Goal: Task Accomplishment & Management: Complete application form

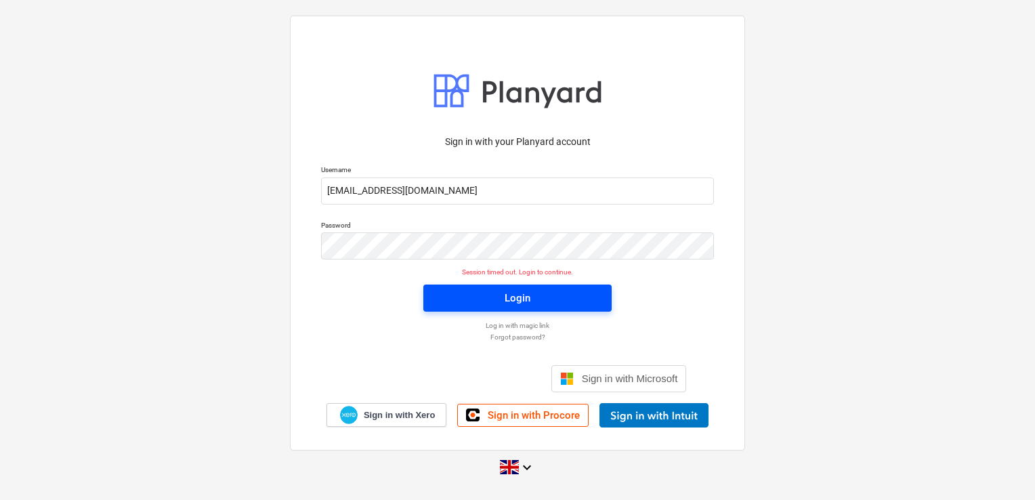
click at [588, 294] on button "Login" at bounding box center [517, 298] width 188 height 27
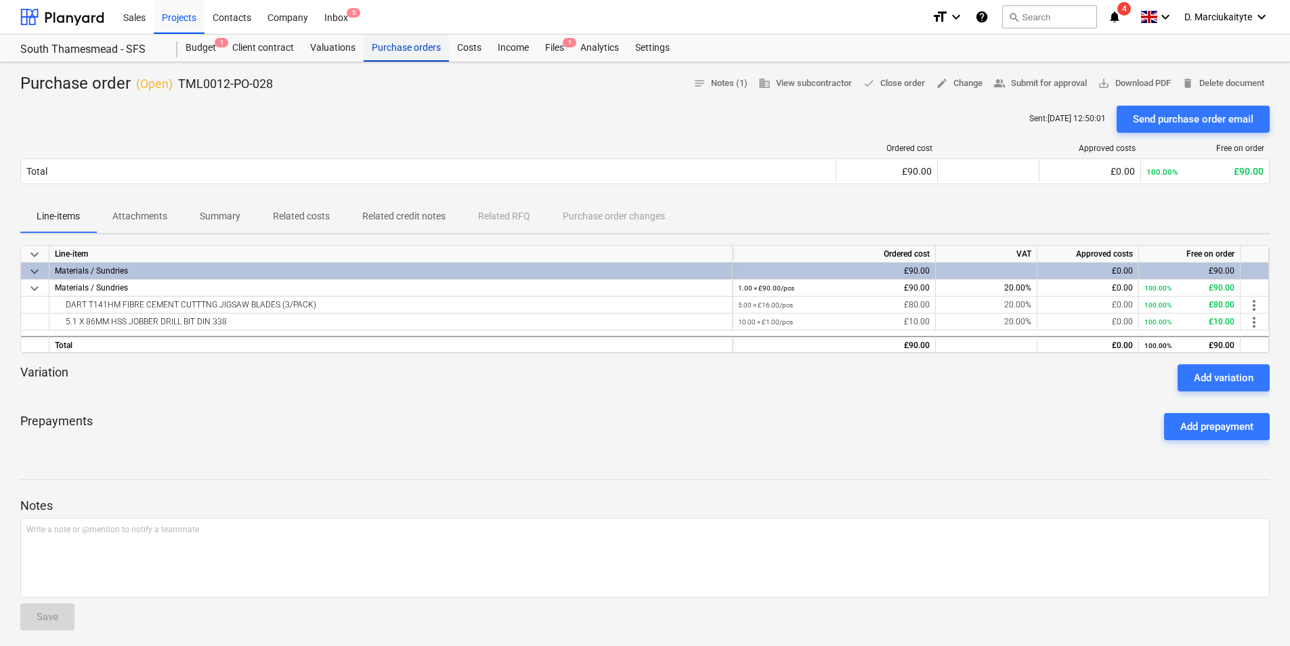
click at [382, 52] on div "Purchase orders" at bounding box center [406, 48] width 85 height 27
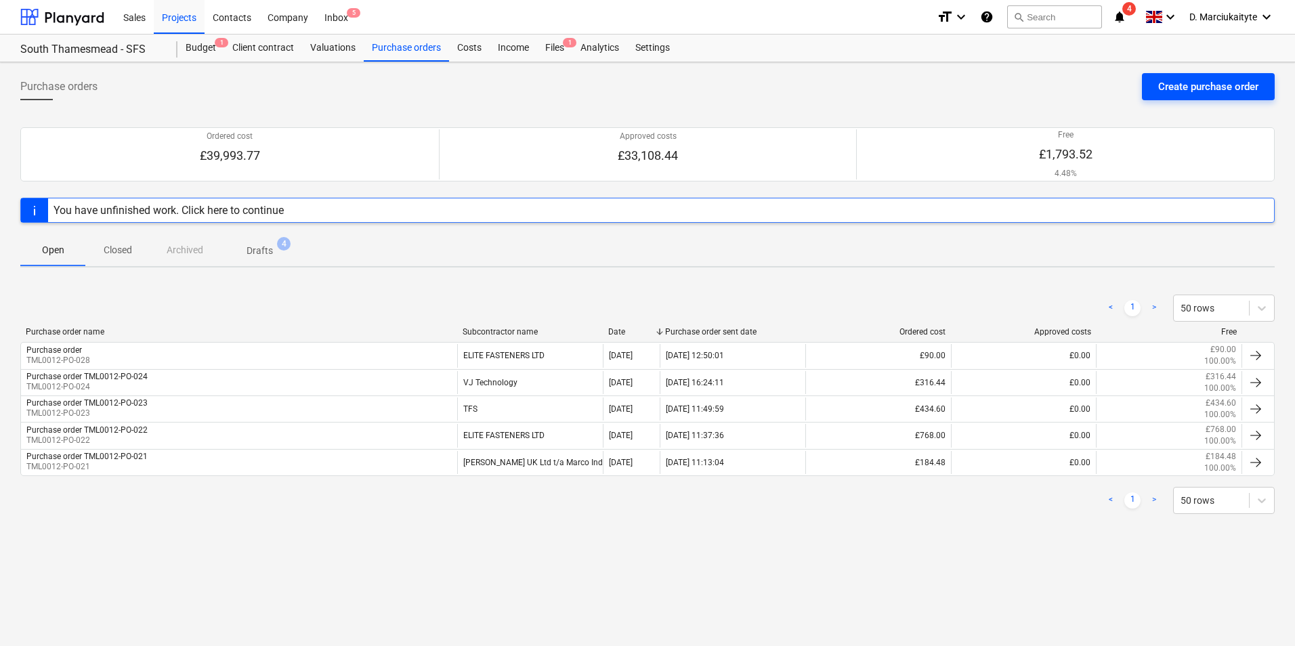
click at [1172, 88] on div "Create purchase order" at bounding box center [1208, 87] width 100 height 18
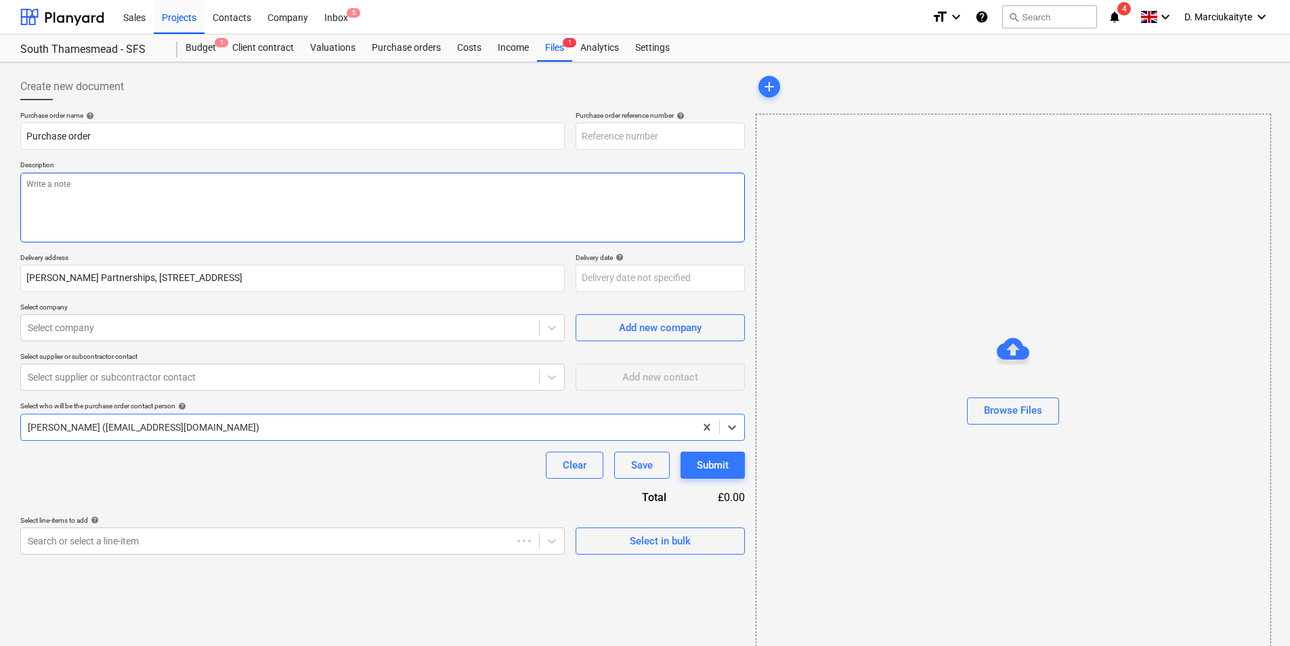
type textarea "x"
type input "TML0012-PO-029"
type textarea "x"
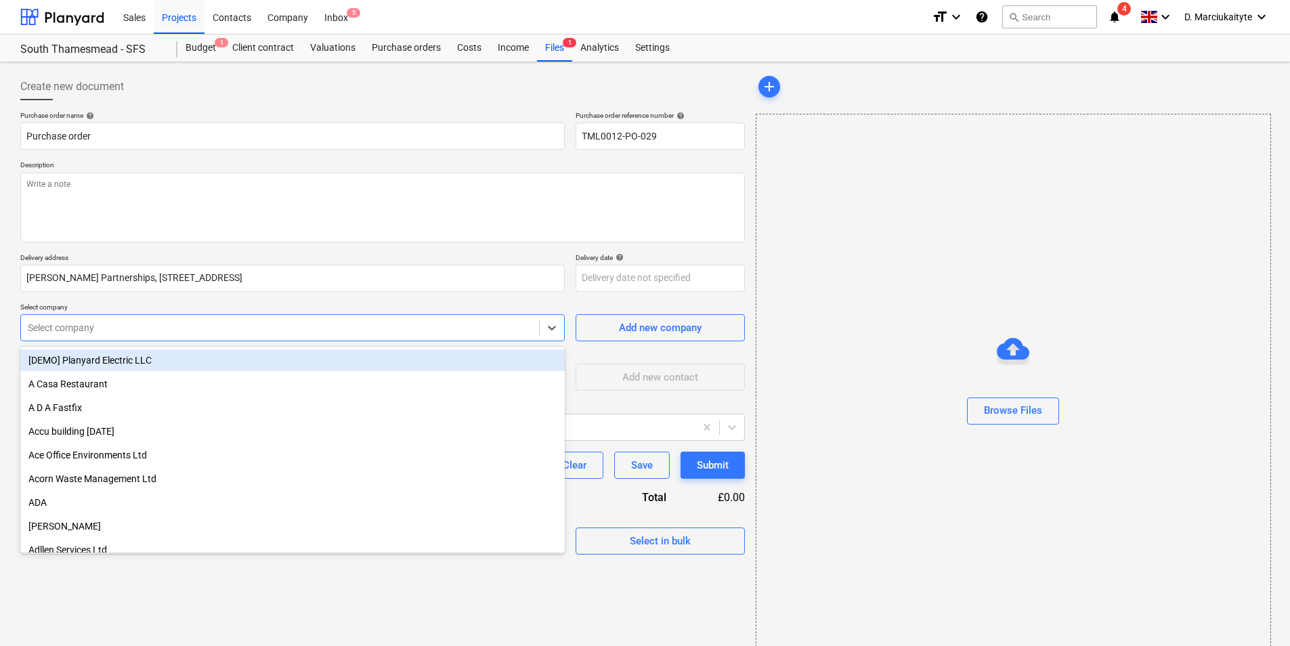
drag, startPoint x: 190, startPoint y: 339, endPoint x: 197, endPoint y: 317, distance: 22.7
click at [190, 337] on div "Select company" at bounding box center [292, 327] width 545 height 27
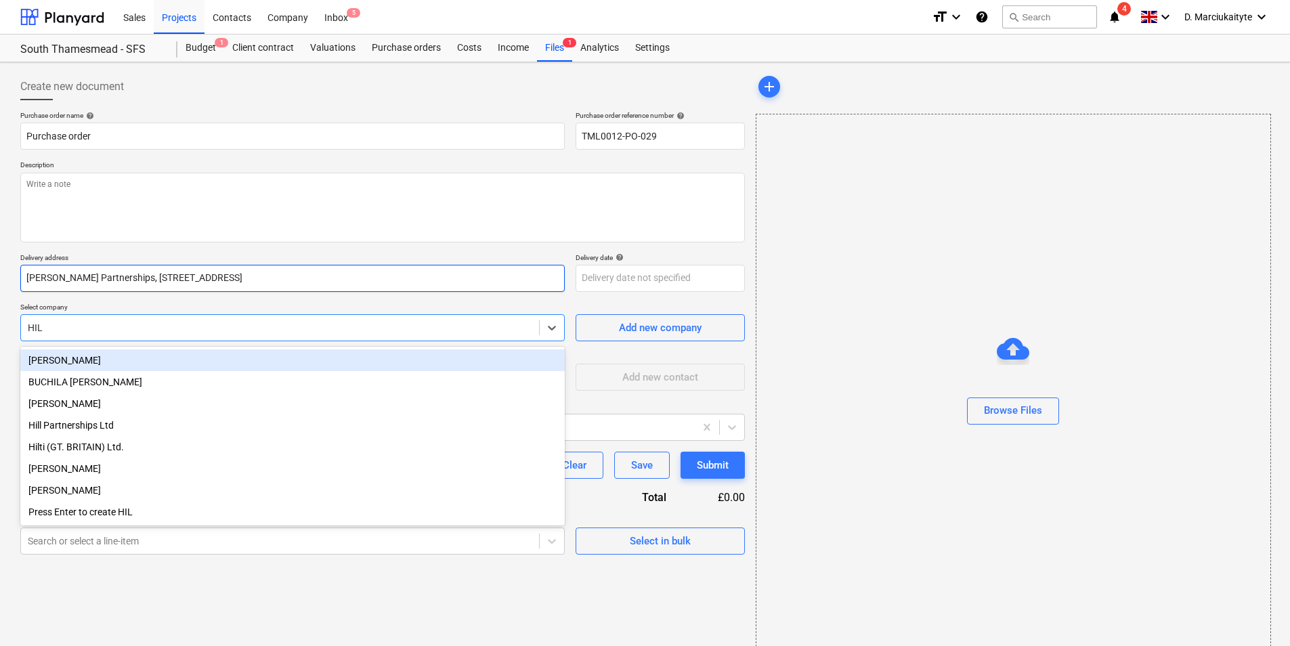
type input "HILI"
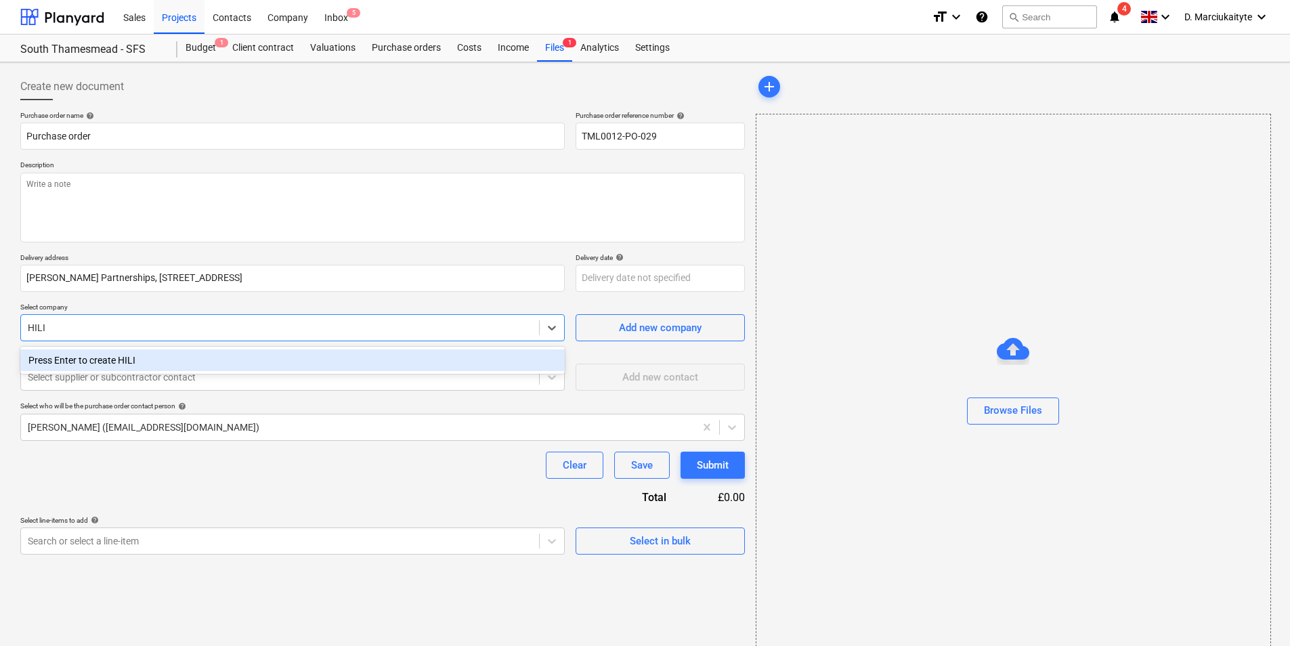
click at [219, 354] on div "Press Enter to create HILI" at bounding box center [292, 361] width 545 height 22
type textarea "x"
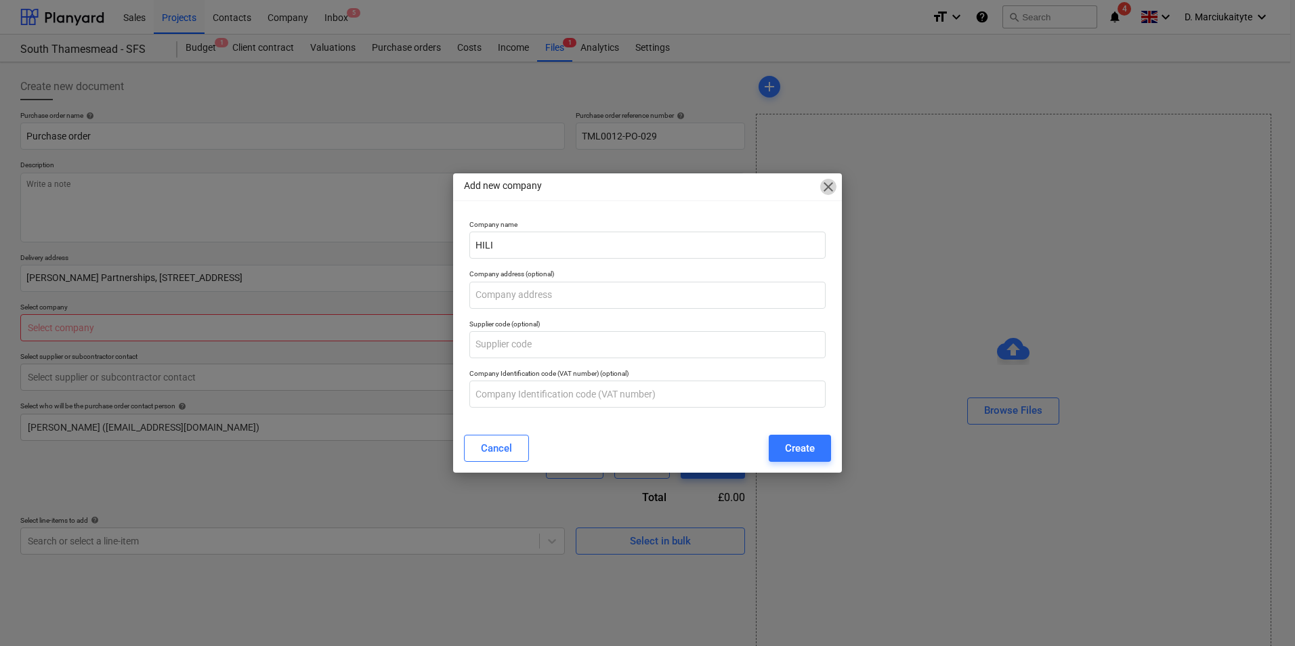
click at [828, 183] on span "close" at bounding box center [828, 187] width 16 height 16
type textarea "x"
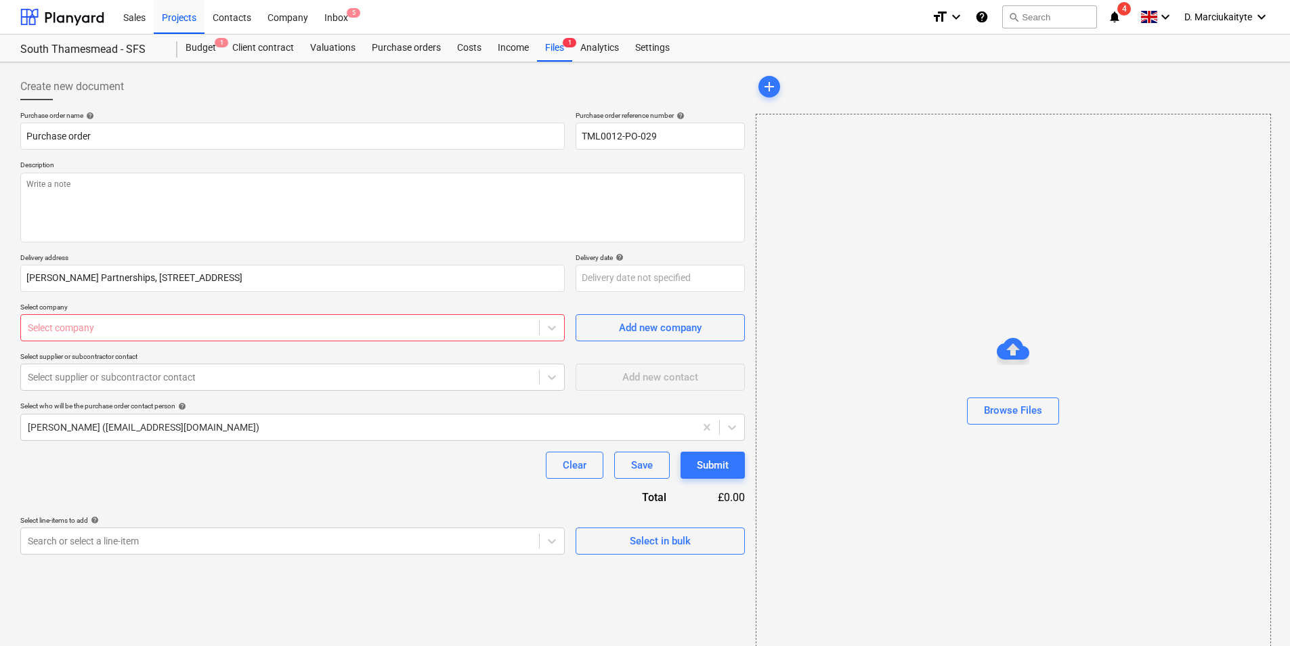
click at [46, 324] on div at bounding box center [280, 328] width 505 height 14
click at [127, 334] on div at bounding box center [280, 328] width 505 height 14
click at [563, 331] on div at bounding box center [552, 328] width 24 height 24
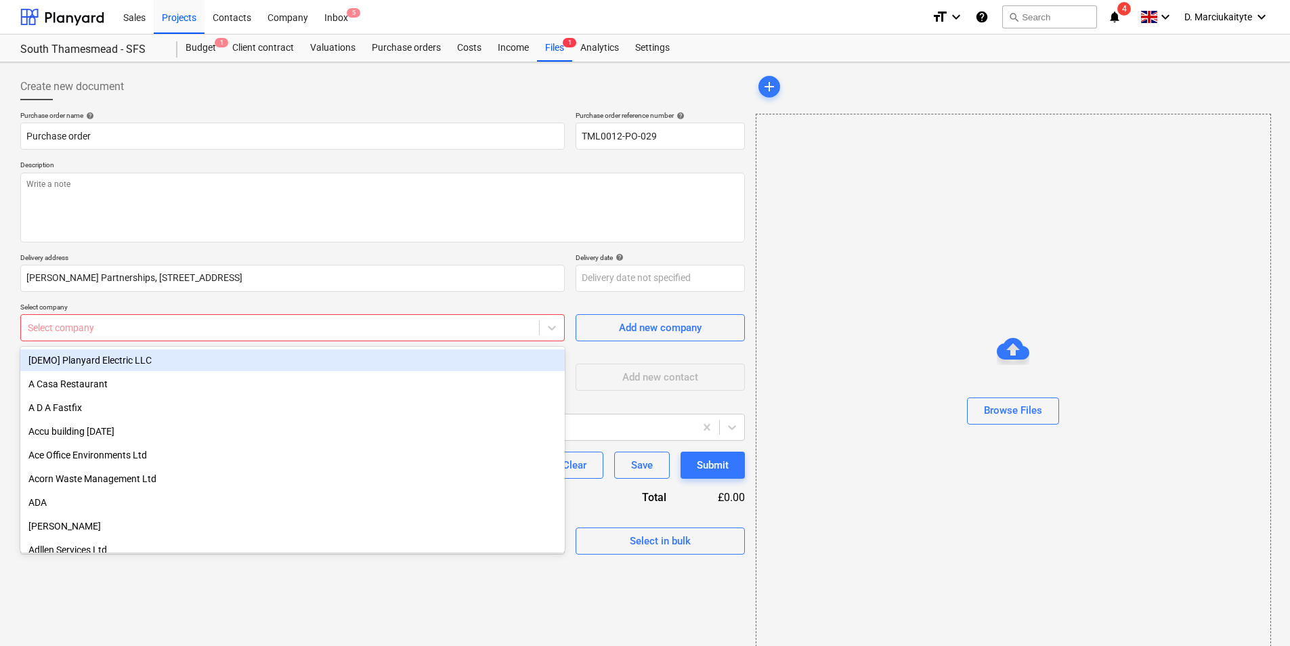
type input "J"
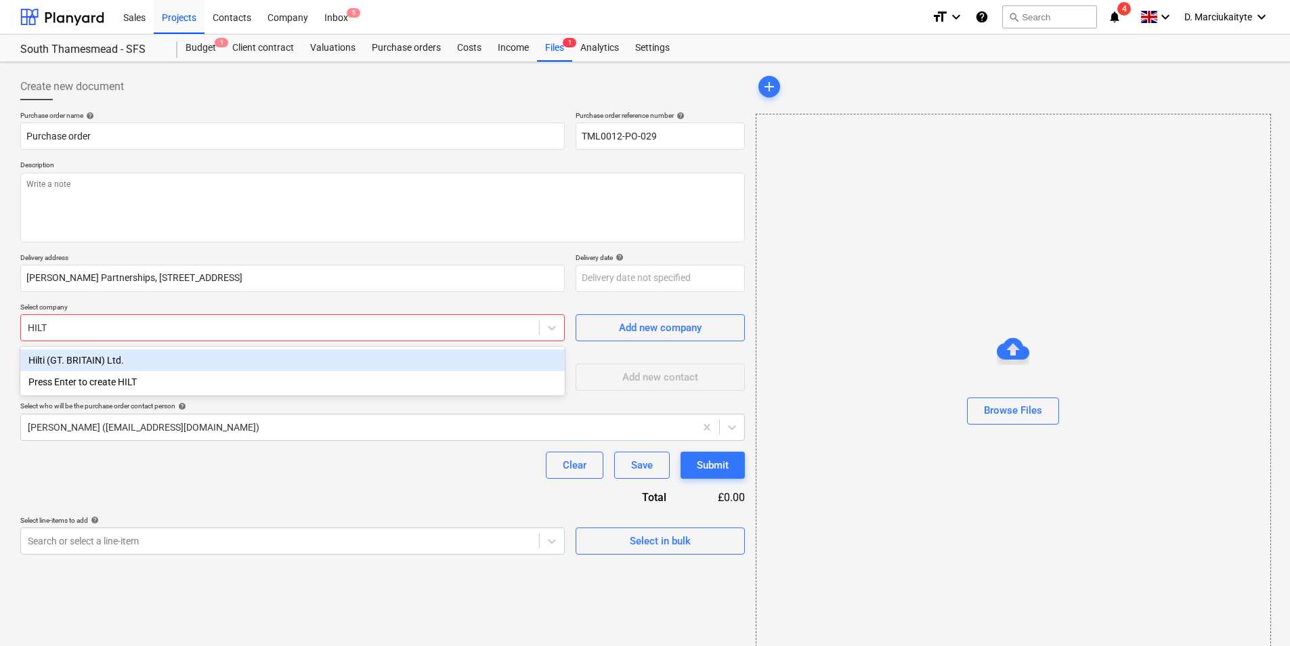
type input "HILTI"
click at [104, 365] on div "Hilti (GT. BRITAIN) Ltd." at bounding box center [292, 361] width 545 height 22
type textarea "x"
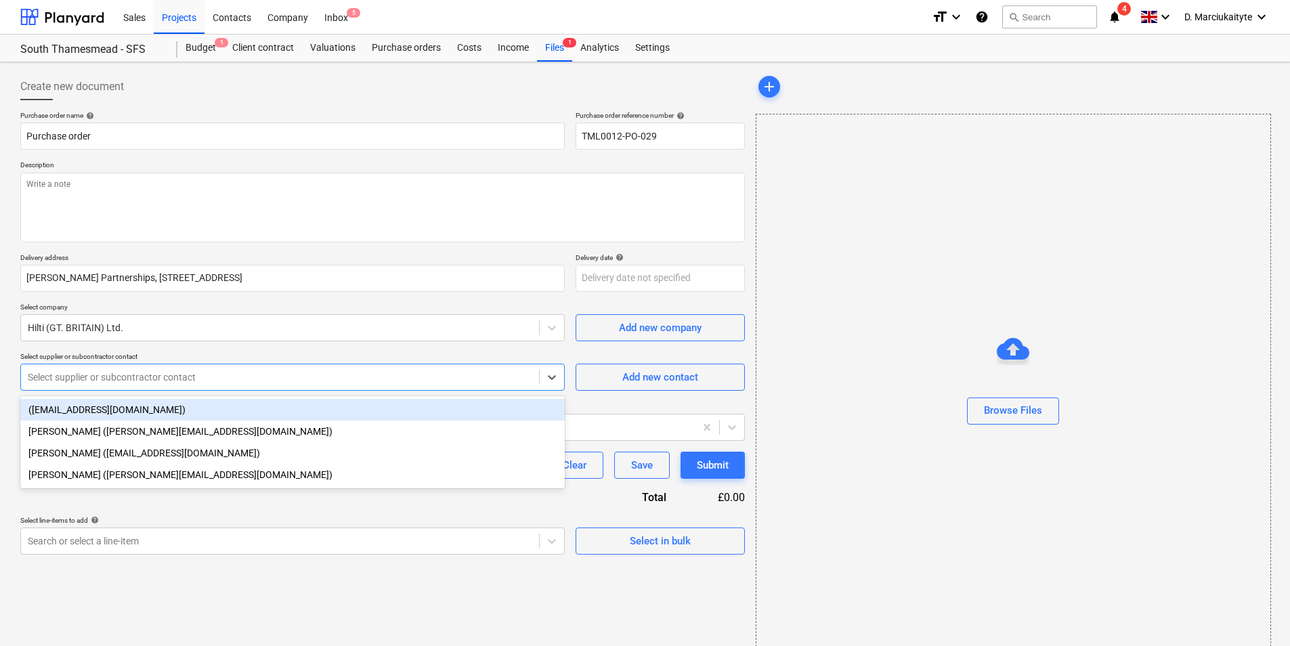
click at [107, 380] on div at bounding box center [280, 378] width 505 height 14
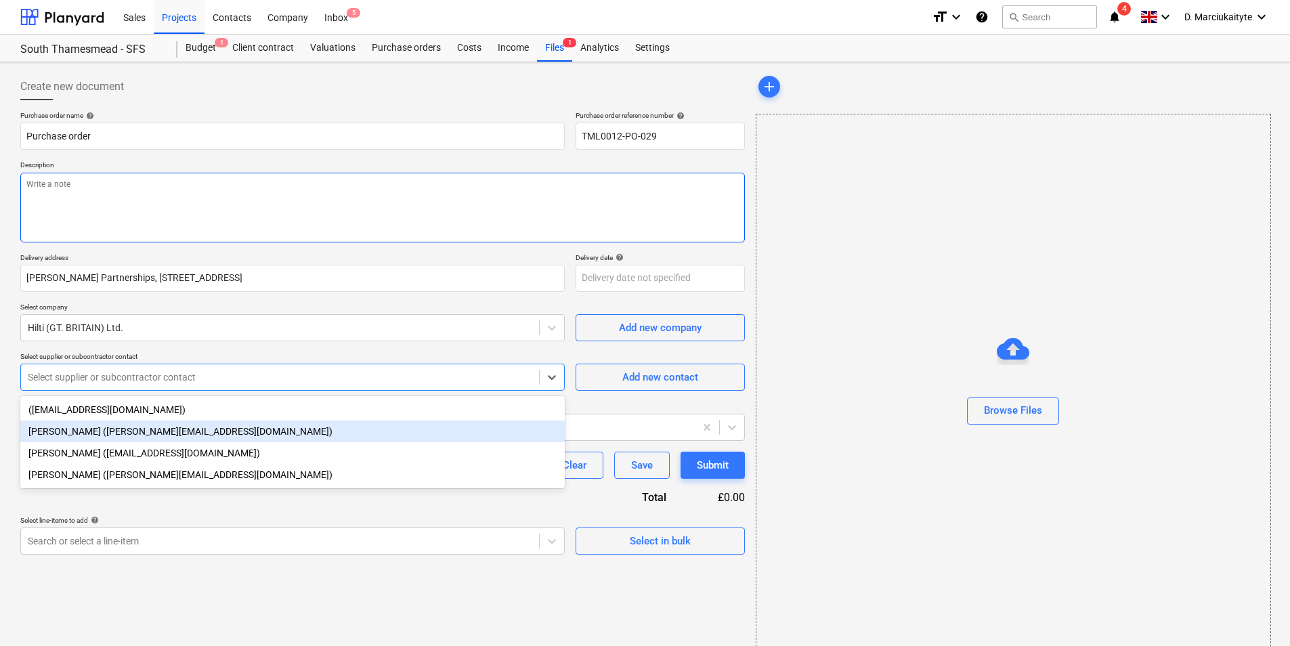
click at [231, 217] on textarea at bounding box center [382, 208] width 725 height 70
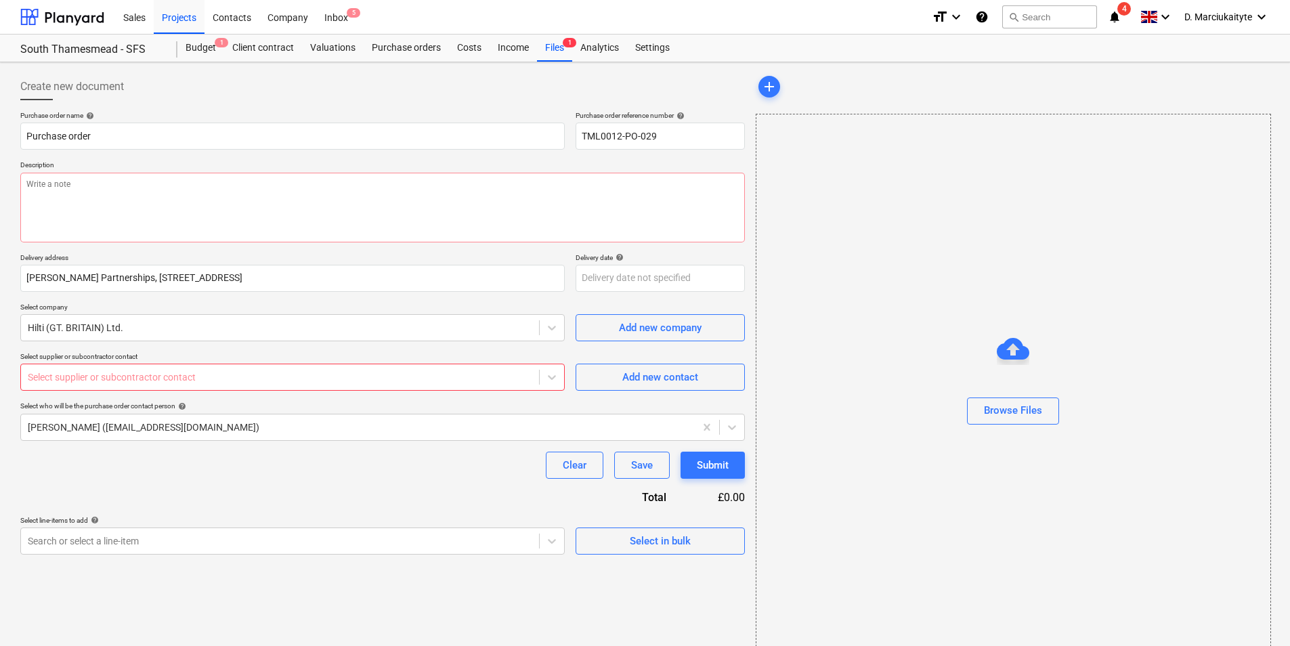
type textarea "x"
